Goal: Task Accomplishment & Management: Complete application form

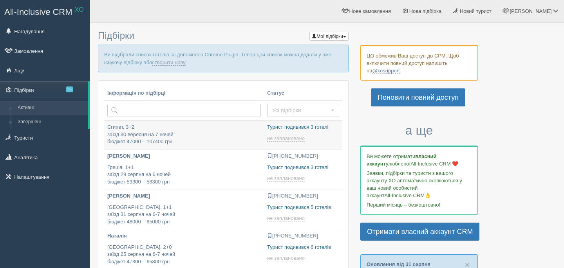
type input "[DATE] 23:35"
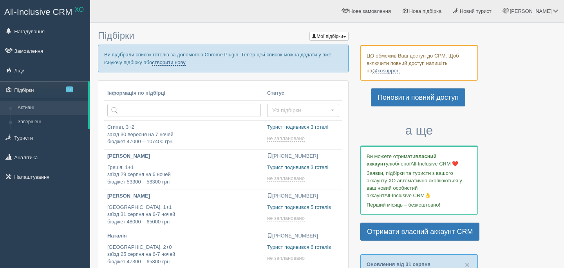
click at [185, 62] on link "створити нову" at bounding box center [168, 63] width 33 height 6
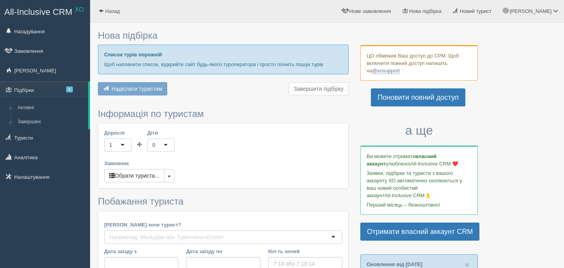
type input "7"
type input "73500"
type input "95300"
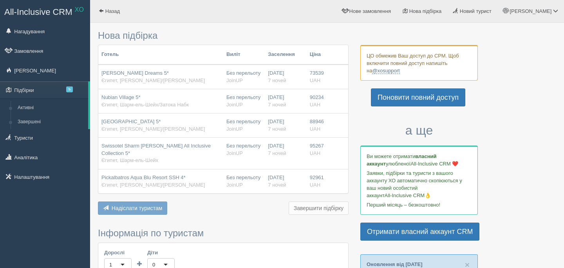
click at [213, 219] on div "Нова підбірка Готель Виліт Заселення Ціна Jaz Sharm Dreams 5* Єгипет, Шарм-ель-…" at bounding box center [223, 257] width 251 height 460
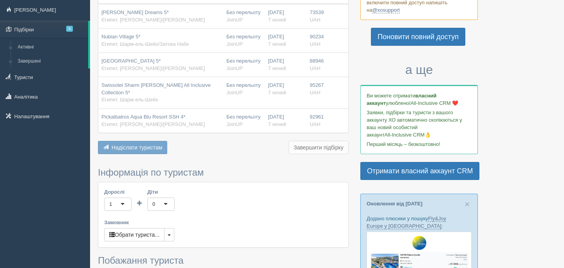
scroll to position [63, 0]
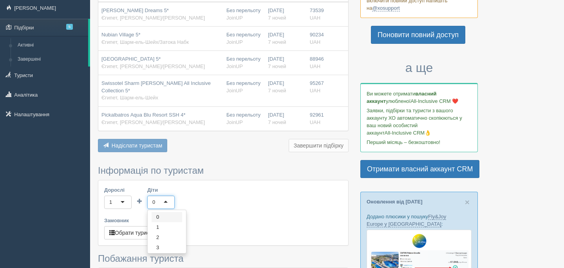
click at [163, 201] on div "0" at bounding box center [160, 202] width 27 height 13
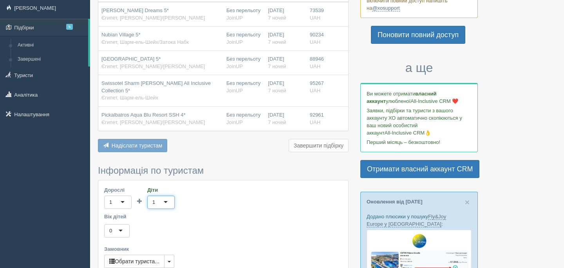
click at [125, 232] on div "0" at bounding box center [116, 231] width 25 height 13
click at [197, 233] on div "Вік дітей 0 0 0 1 2 3 4 5 6 7 8 9 10 11 12 13 14 15 16 17" at bounding box center [223, 225] width 238 height 25
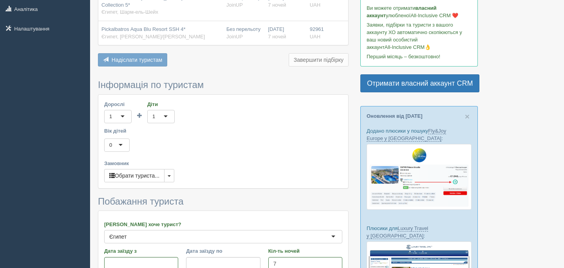
scroll to position [157, 0]
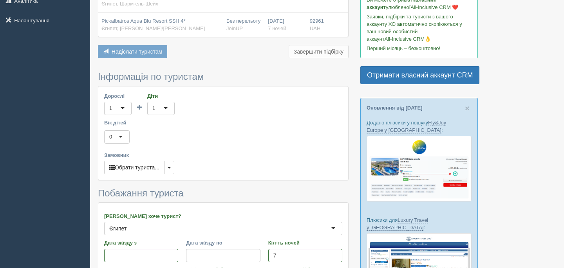
click at [118, 138] on div "0" at bounding box center [116, 136] width 25 height 13
click at [118, 138] on div "7" at bounding box center [116, 136] width 25 height 13
click at [241, 140] on div "Вік дітей 9 9 0 1 2 3 4 5 6 7 8 9 10 11 12 13 14 15 16 17" at bounding box center [223, 131] width 238 height 25
click at [140, 168] on button "Обрати туриста..." at bounding box center [134, 167] width 60 height 13
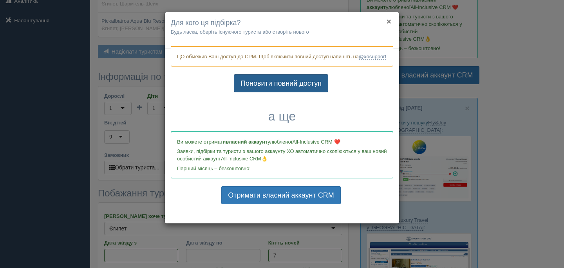
drag, startPoint x: 390, startPoint y: 22, endPoint x: 321, endPoint y: 99, distance: 103.8
click at [321, 100] on div "× Для кого ця підбірка? Будь ласка, оберіть існуючого туриста або створіть ново…" at bounding box center [282, 118] width 235 height 212
click at [391, 24] on button "×" at bounding box center [389, 21] width 5 height 8
